Goal: Use online tool/utility: Utilize a website feature to perform a specific function

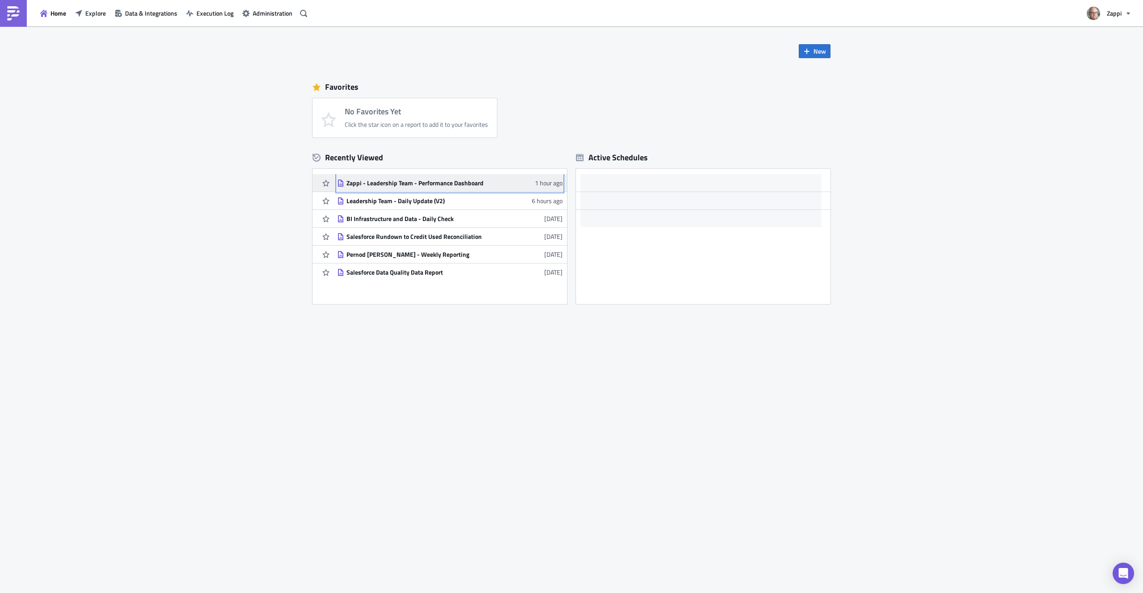
click at [450, 184] on div "Zappi - Leadership Team - Performance Dashboard" at bounding box center [425, 183] width 156 height 8
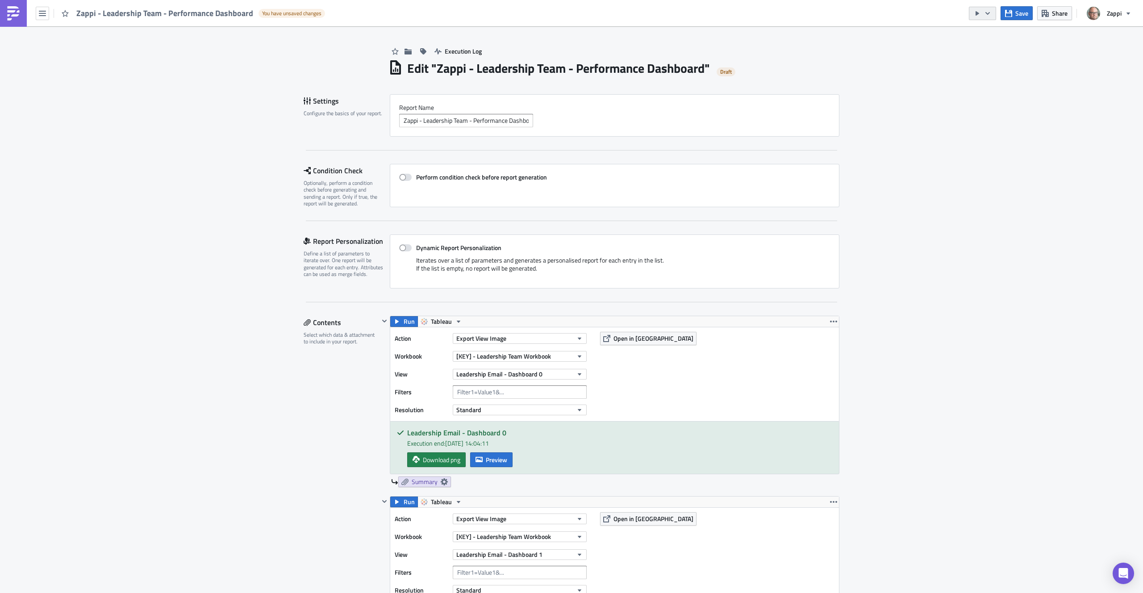
click at [990, 15] on icon "button" at bounding box center [987, 13] width 7 height 7
click at [989, 30] on link "Send Just to Me" at bounding box center [1010, 35] width 76 height 13
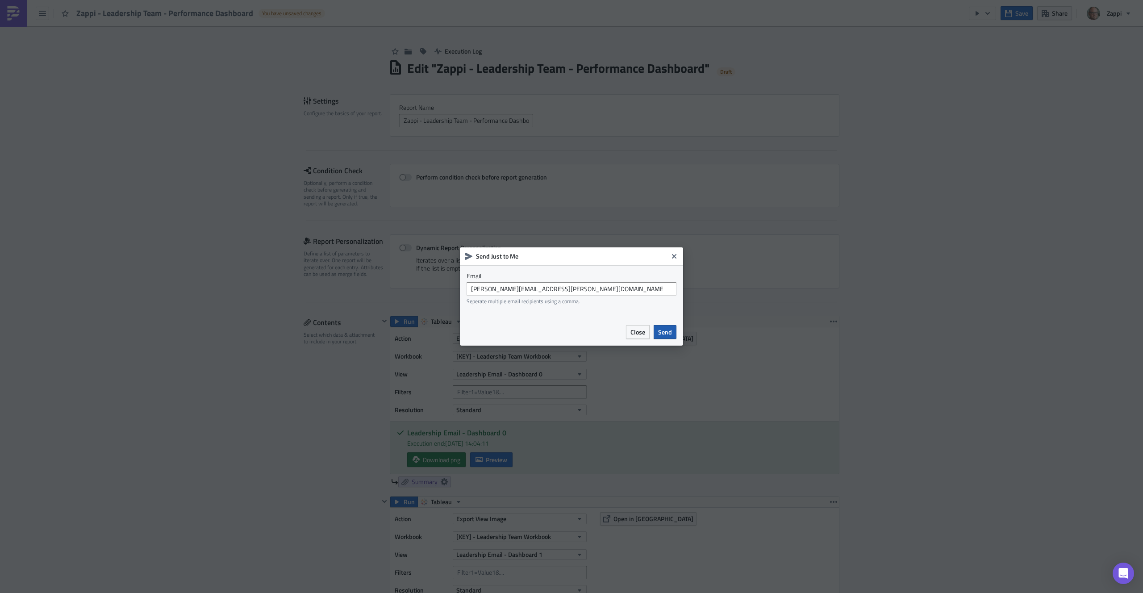
click at [665, 330] on span "Send" at bounding box center [665, 331] width 14 height 9
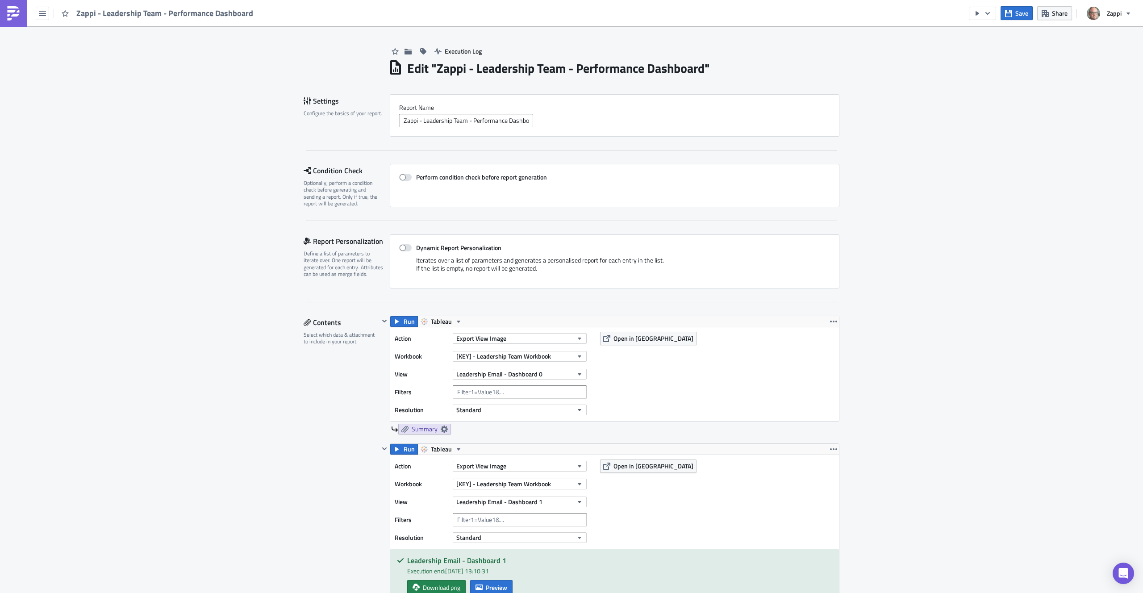
scroll to position [474, 0]
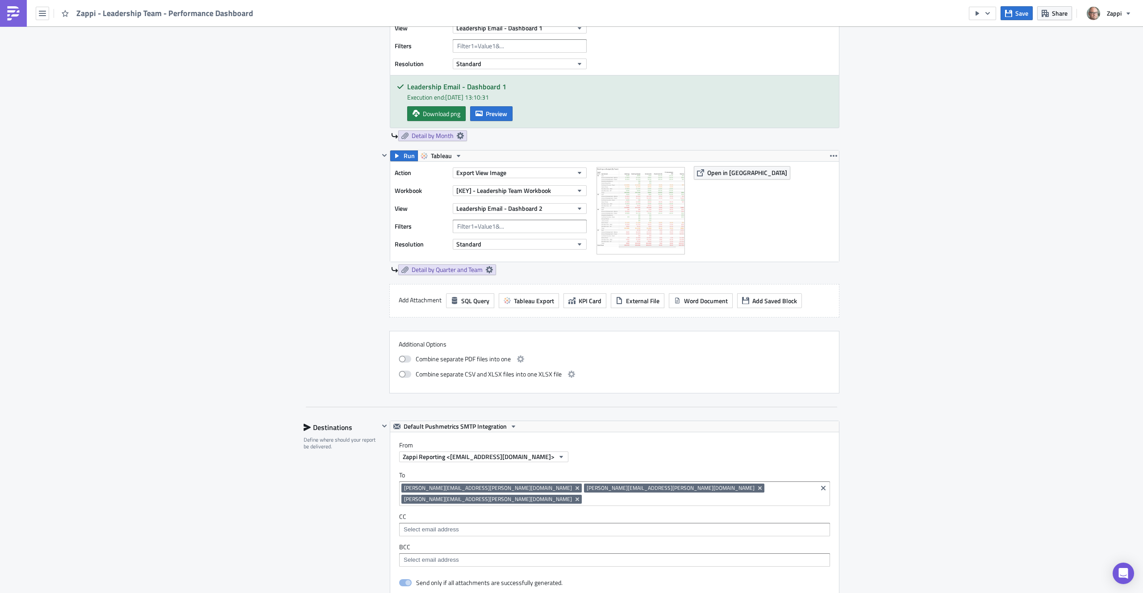
click at [927, 99] on div "Execution Log Edit " Zappi - Leadership Team - Performance Dashboard " Settings…" at bounding box center [571, 271] width 1143 height 1438
click at [992, 13] on button "button" at bounding box center [982, 13] width 27 height 13
click at [903, 50] on div "Execution Log Edit " Zappi - Leadership Team - Performance Dashboard " Settings…" at bounding box center [571, 271] width 1143 height 1438
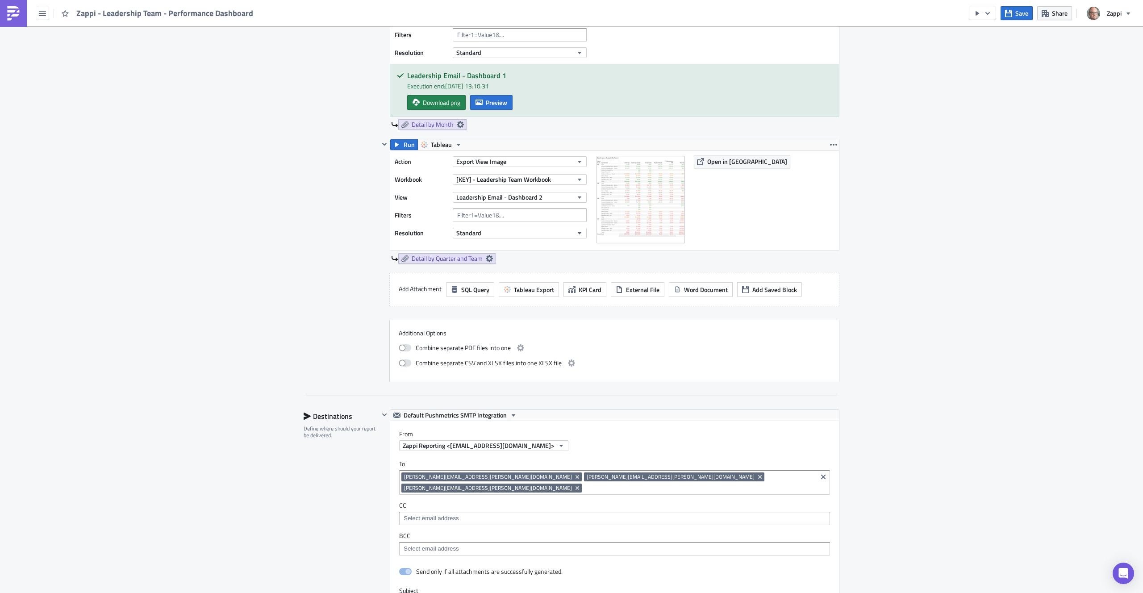
click at [888, 334] on div "Execution Log Edit " Zappi - Leadership Team - Performance Dashboard " Settings…" at bounding box center [571, 260] width 1143 height 1438
click at [987, 13] on icon "button" at bounding box center [987, 13] width 7 height 7
click at [1003, 47] on div "Run Report" at bounding box center [1010, 49] width 70 height 9
click at [946, 167] on div "Execution Log Edit " Zappi - Leadership Team - Performance Dashboard " Settings…" at bounding box center [571, 260] width 1143 height 1438
click at [259, 123] on div "Execution Log Edit " Zappi - Leadership Team - Performance Dashboard " Settings…" at bounding box center [571, 260] width 1143 height 1438
